Goal: Information Seeking & Learning: Learn about a topic

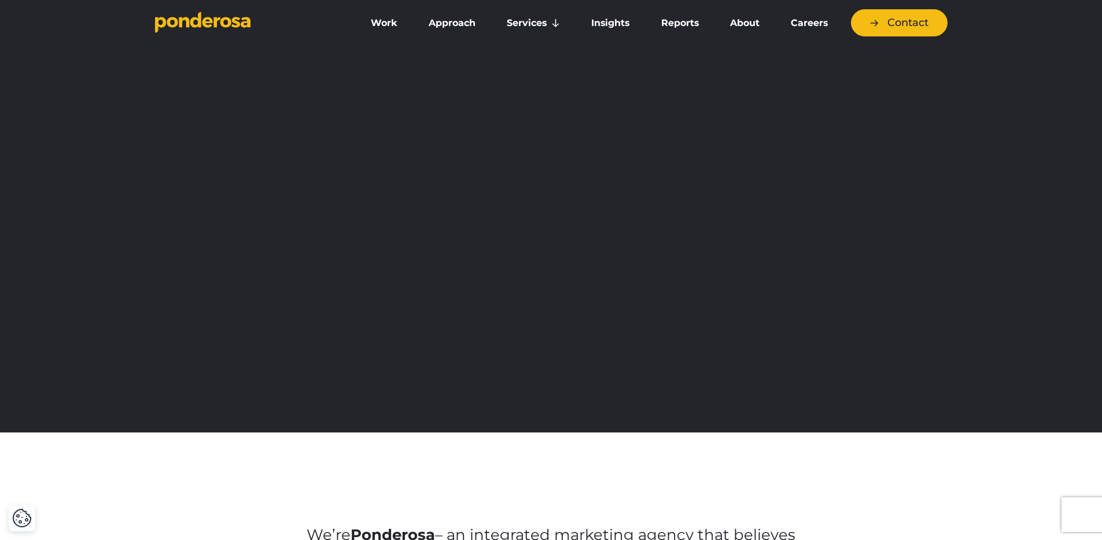
click at [382, 22] on link "Work" at bounding box center [383, 23] width 53 height 24
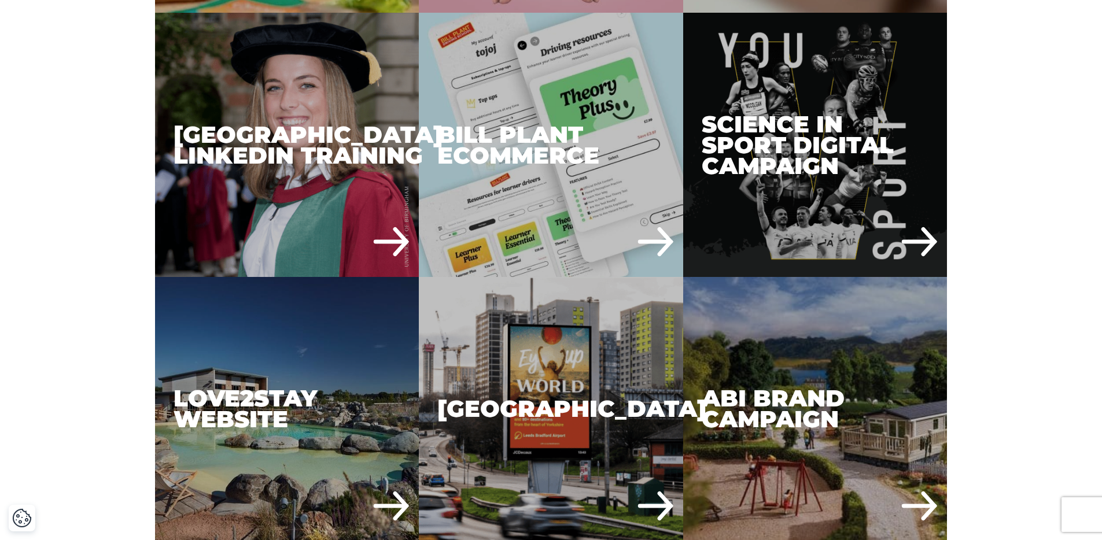
scroll to position [2452, 0]
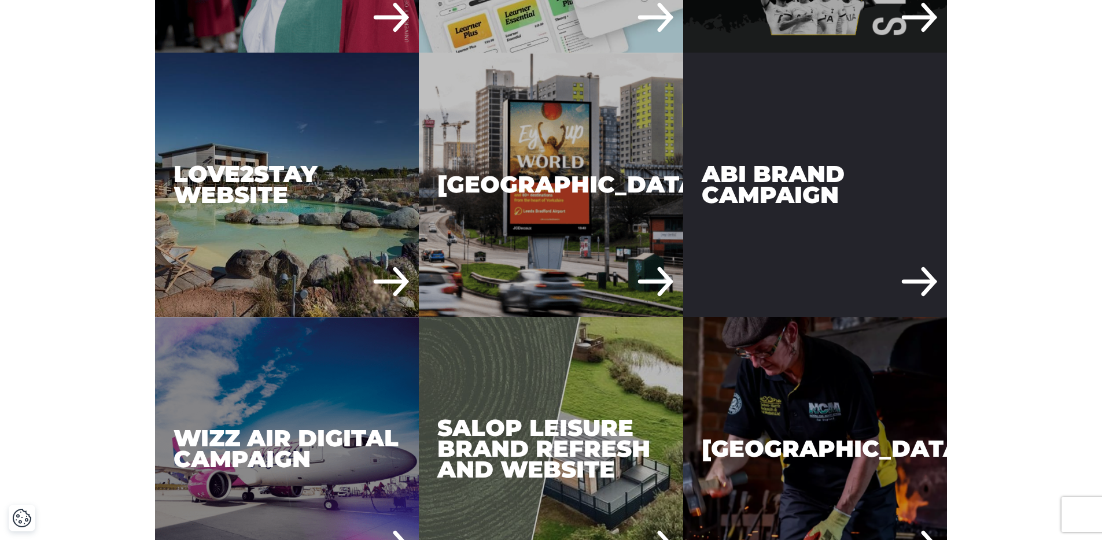
click at [738, 227] on div "ABI Brand Campaign" at bounding box center [815, 185] width 264 height 264
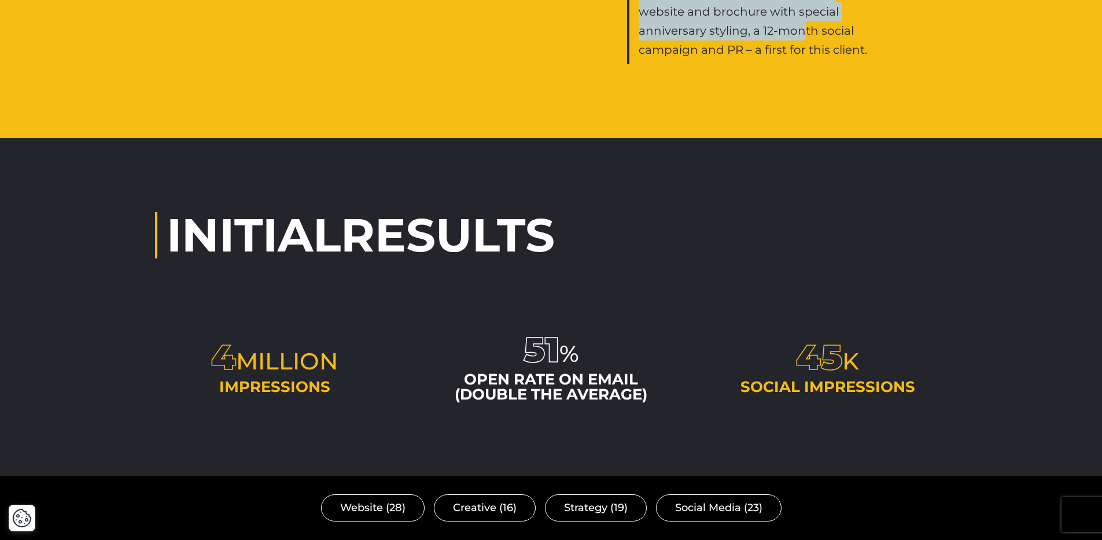
scroll to position [2558, 0]
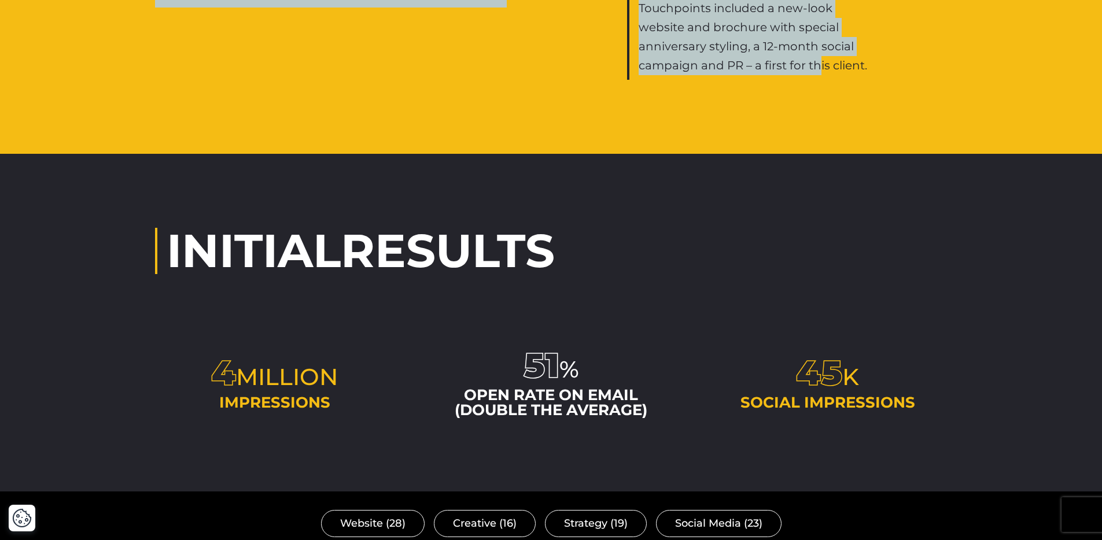
drag, startPoint x: 300, startPoint y: 58, endPoint x: 793, endPoint y: 42, distance: 493.5
copy div "We’ve helped holiday home makers ABI with everything from brand strategy to cre…"
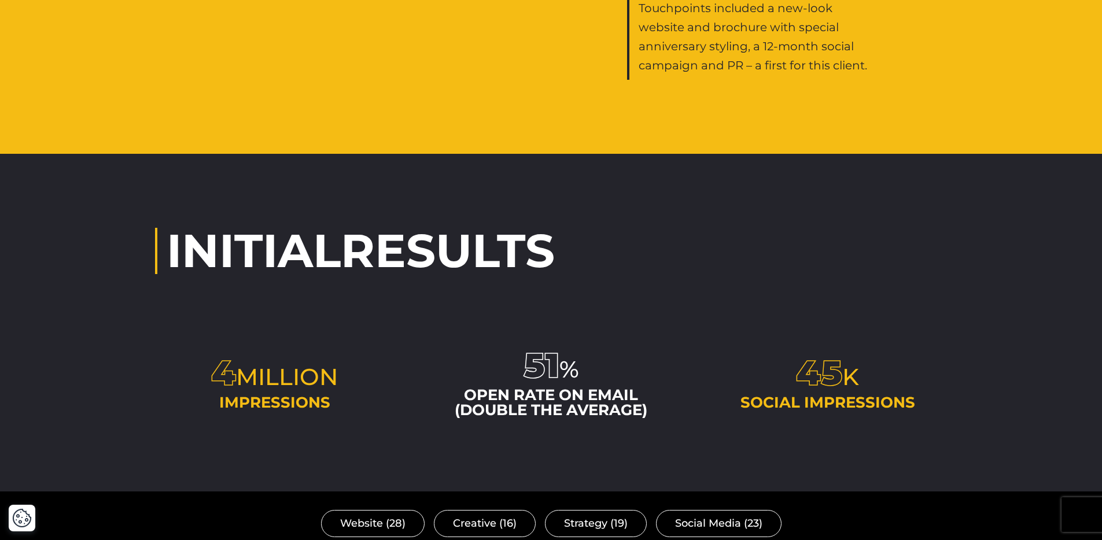
click at [545, 236] on span "Results" at bounding box center [448, 251] width 214 height 56
